Goal: Task Accomplishment & Management: Manage account settings

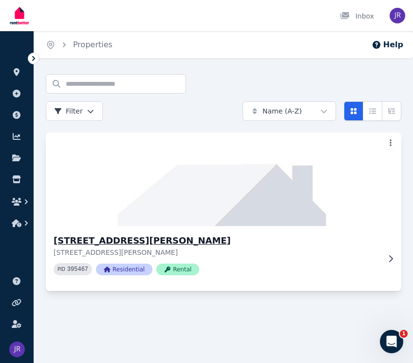
click at [281, 249] on p "[STREET_ADDRESS][PERSON_NAME]" at bounding box center [217, 253] width 327 height 10
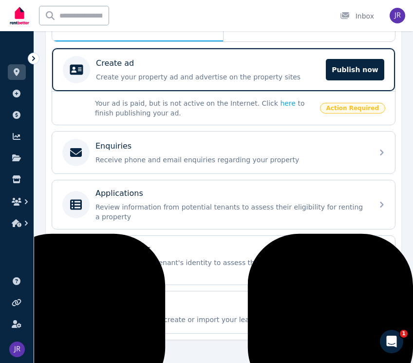
scroll to position [191, 0]
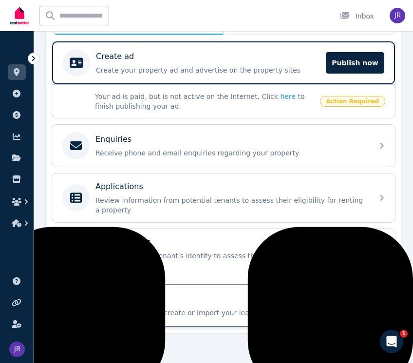
click at [124, 294] on p "Tenancy setup" at bounding box center [124, 300] width 56 height 12
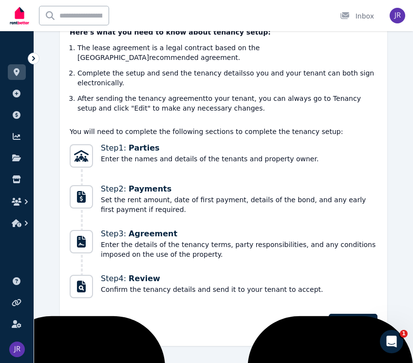
scroll to position [110, 0]
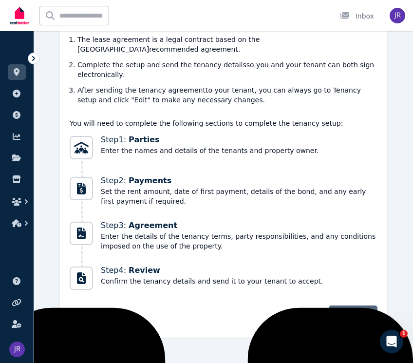
click at [353, 312] on span "Next" at bounding box center [348, 317] width 18 height 10
